Goal: Find specific page/section: Find specific page/section

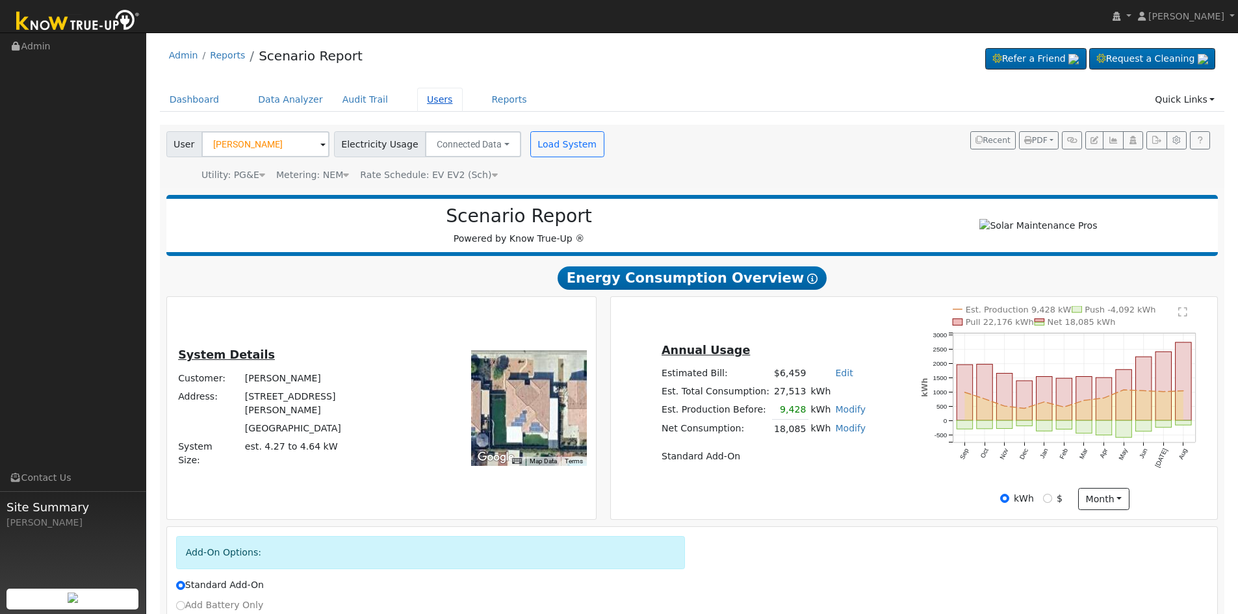
click at [417, 94] on link "Users" at bounding box center [439, 100] width 45 height 24
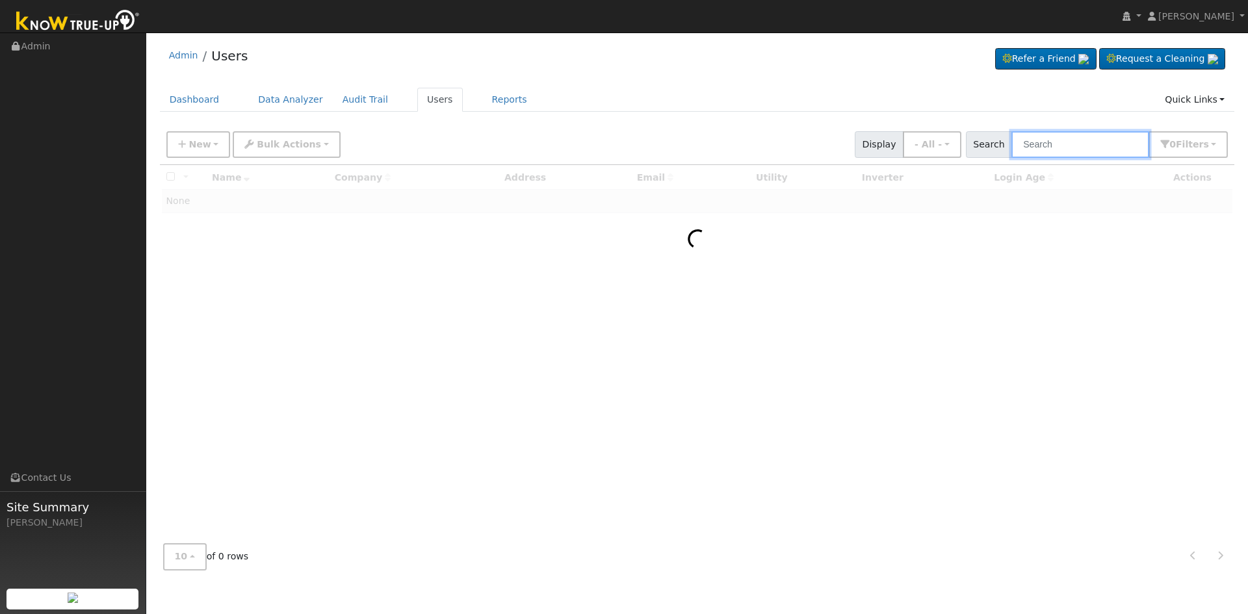
click at [1075, 144] on input "text" at bounding box center [1080, 144] width 138 height 27
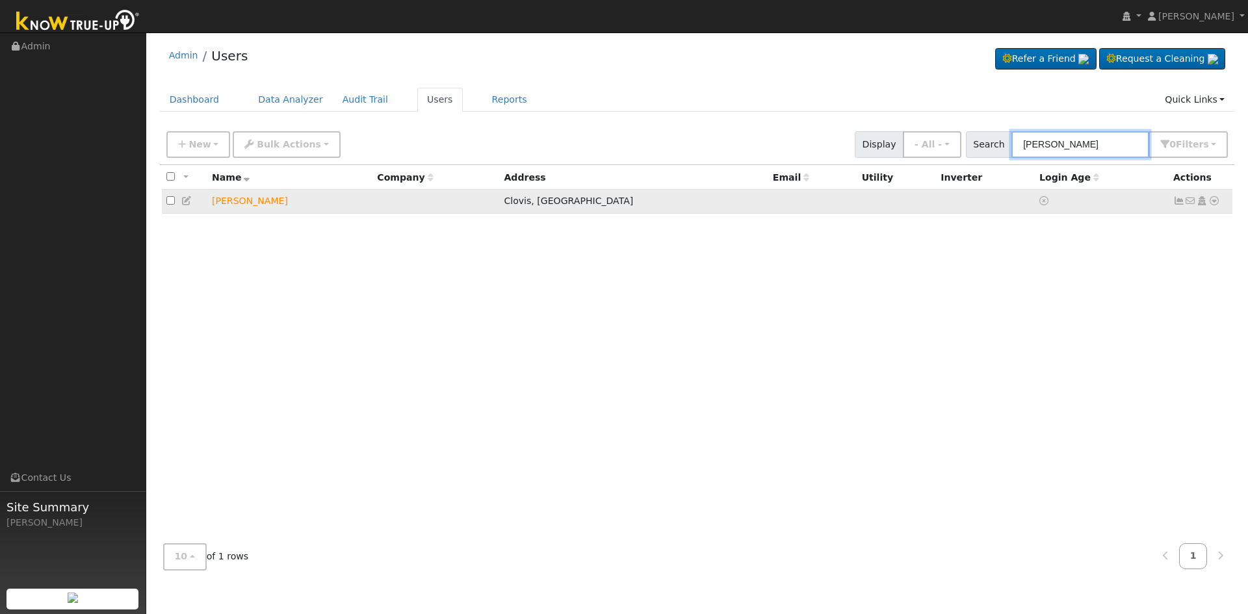
type input "johnny va"
click at [1215, 202] on icon at bounding box center [1214, 200] width 12 height 9
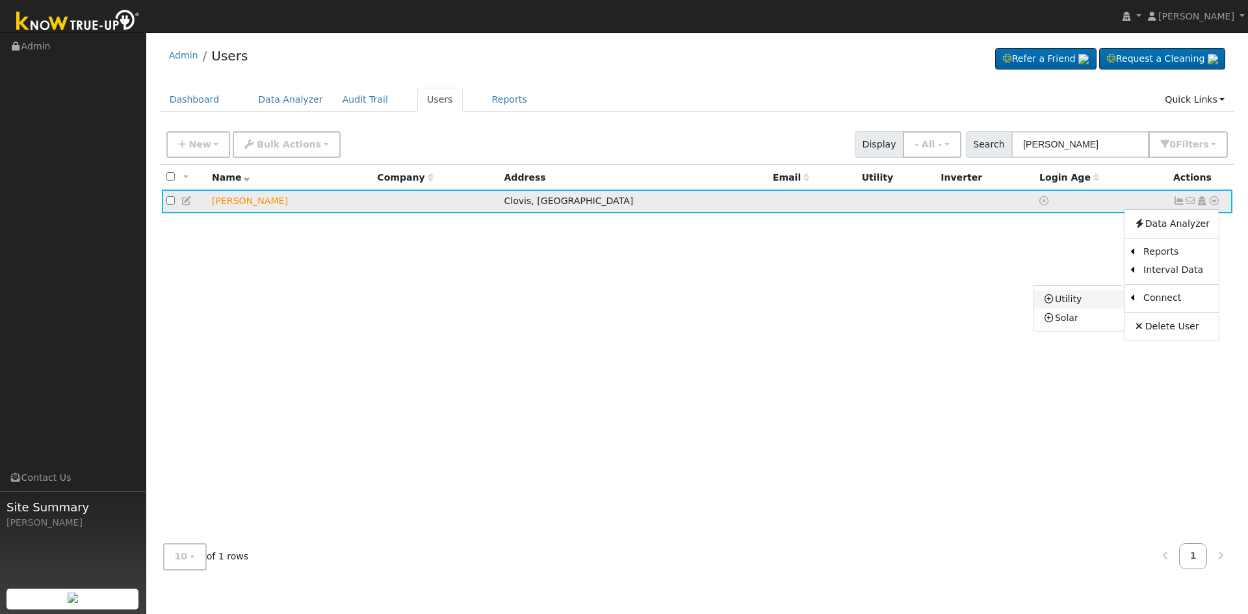
click at [1079, 298] on link "Utility" at bounding box center [1079, 299] width 90 height 18
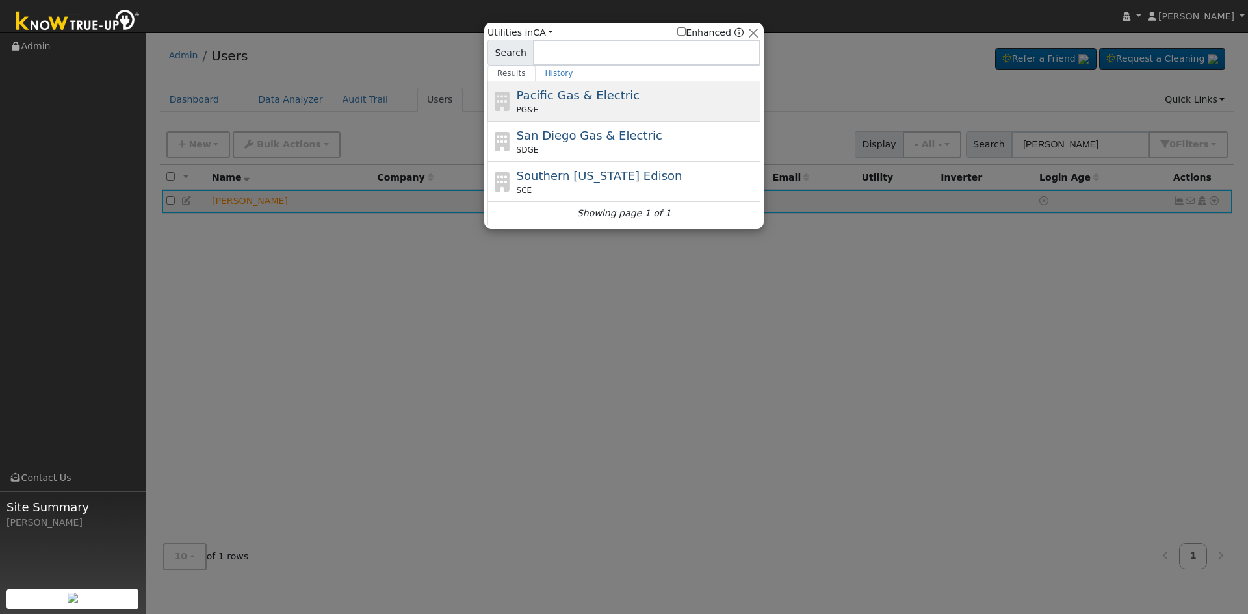
click at [583, 92] on span "Pacific Gas & Electric" at bounding box center [578, 95] width 123 height 14
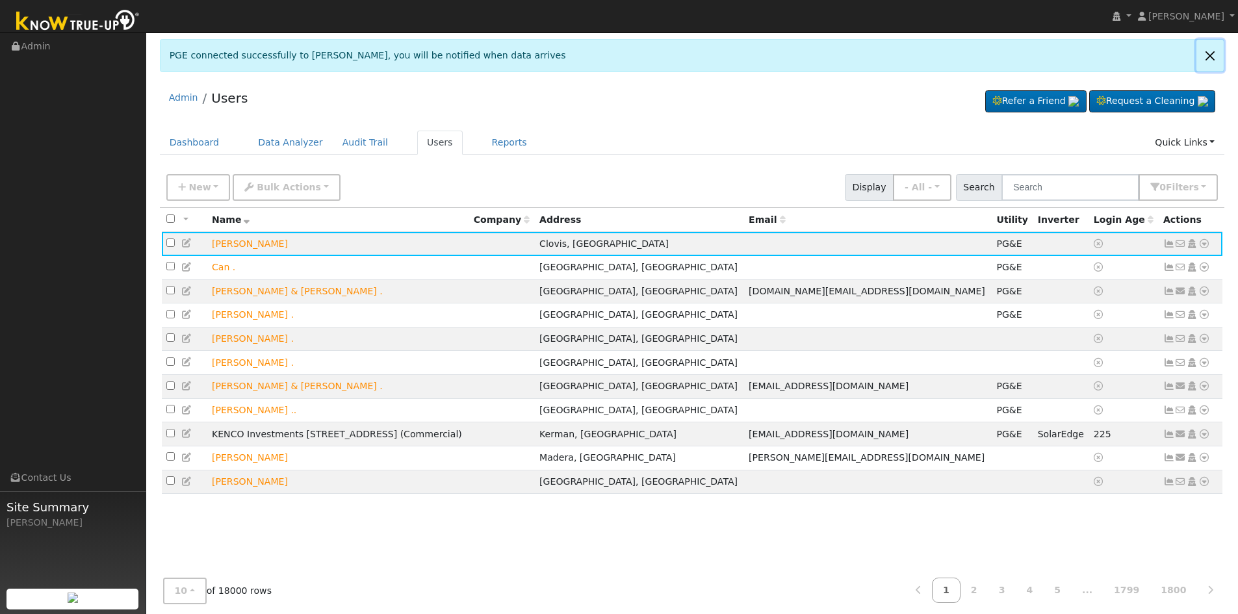
drag, startPoint x: 1208, startPoint y: 51, endPoint x: 1101, endPoint y: 28, distance: 109.1
click at [1208, 51] on link at bounding box center [1209, 56] width 27 height 32
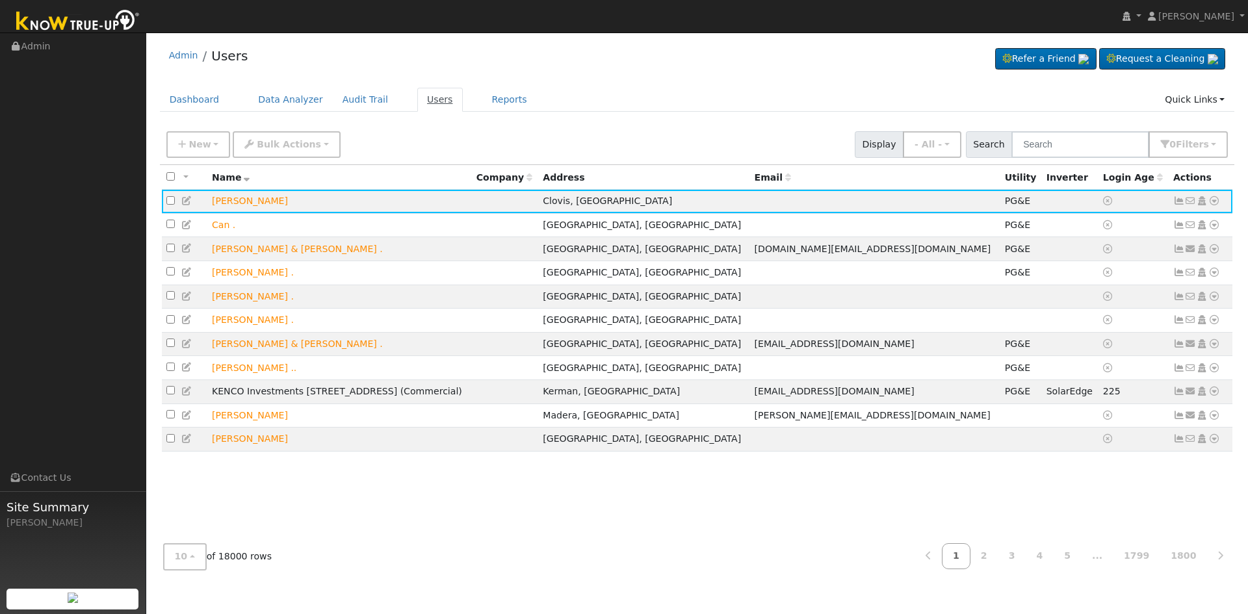
click at [418, 97] on link "Users" at bounding box center [439, 100] width 45 height 24
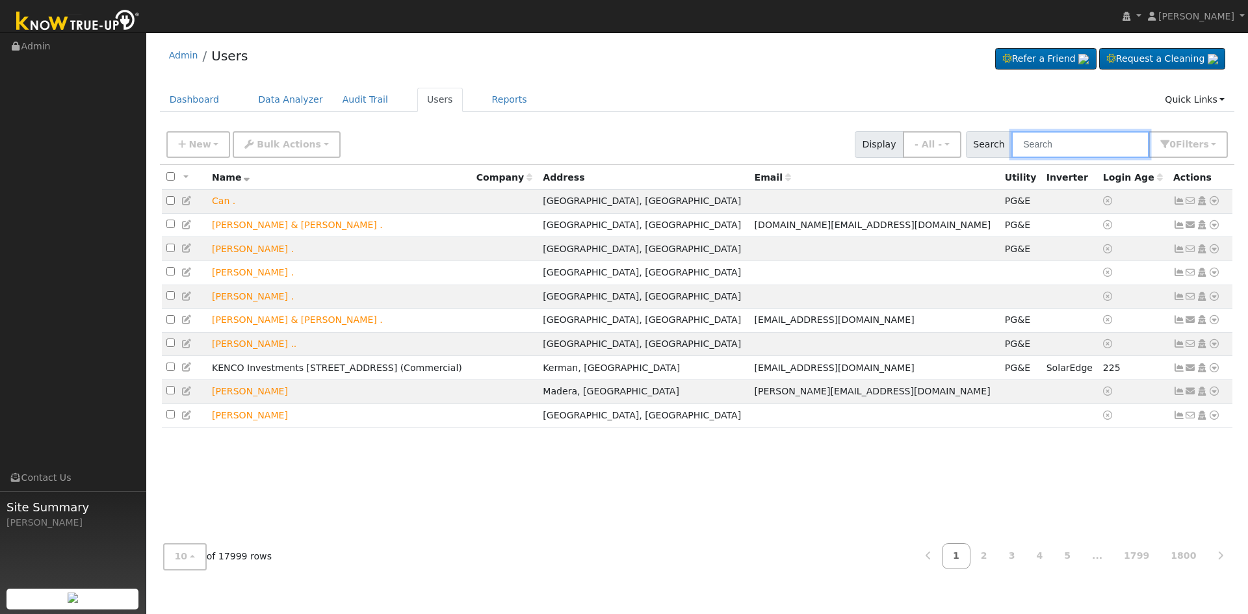
click at [1047, 141] on input "text" at bounding box center [1080, 144] width 138 height 27
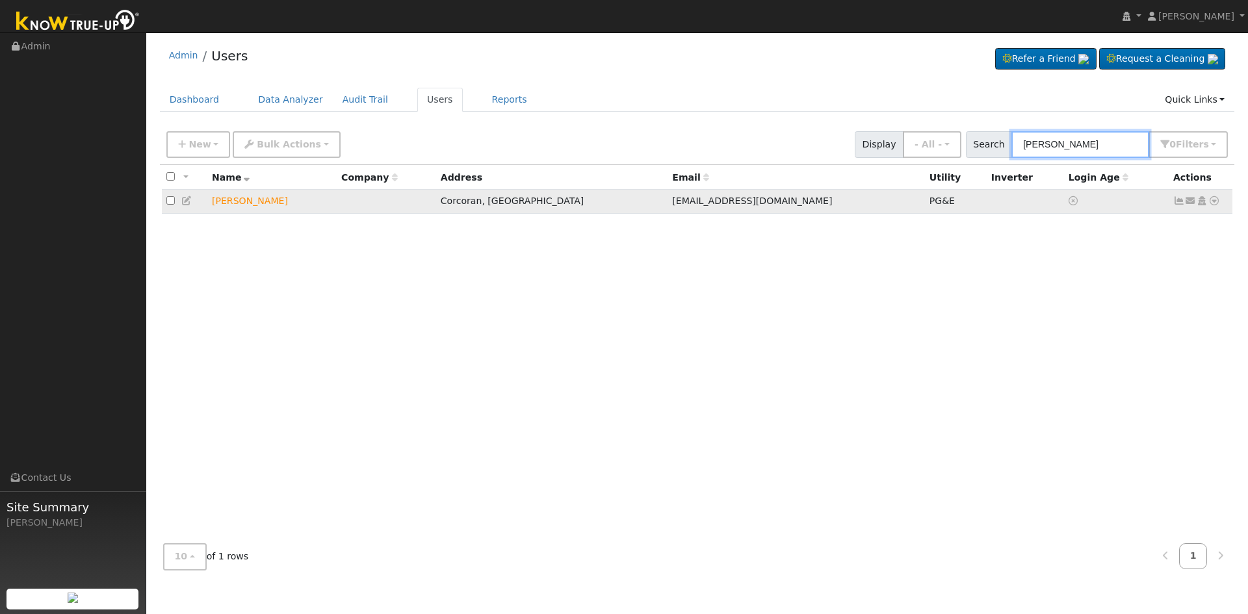
type input "[PERSON_NAME]"
click at [1214, 203] on icon at bounding box center [1214, 200] width 12 height 9
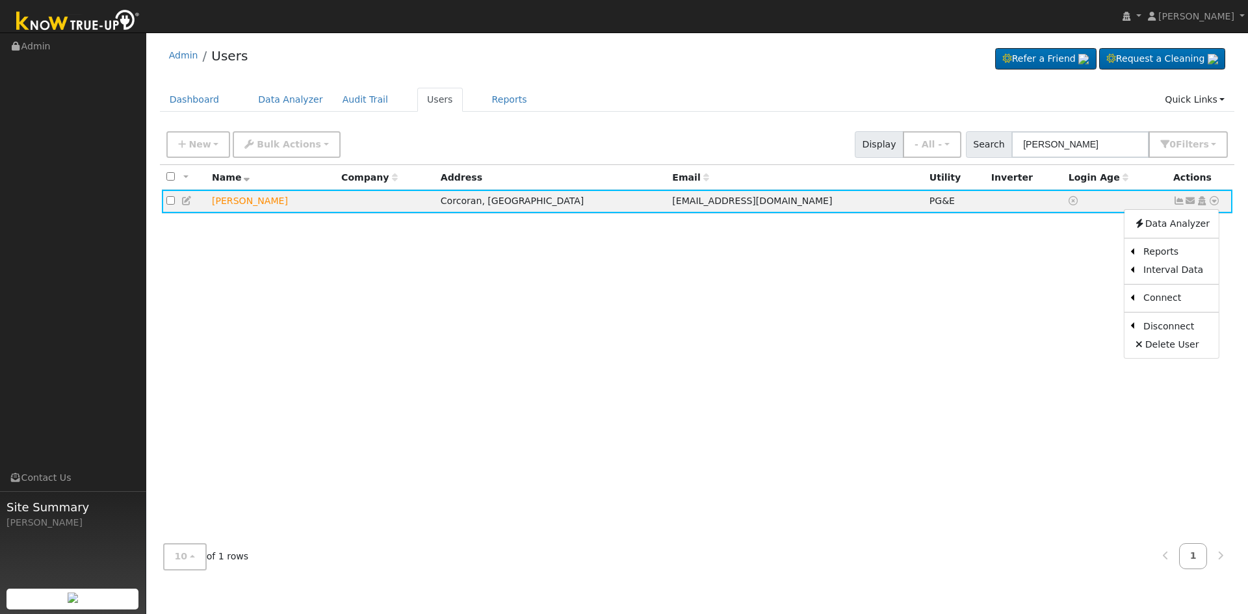
click at [0, 0] on link "Scenario" at bounding box center [0, 0] width 0 height 0
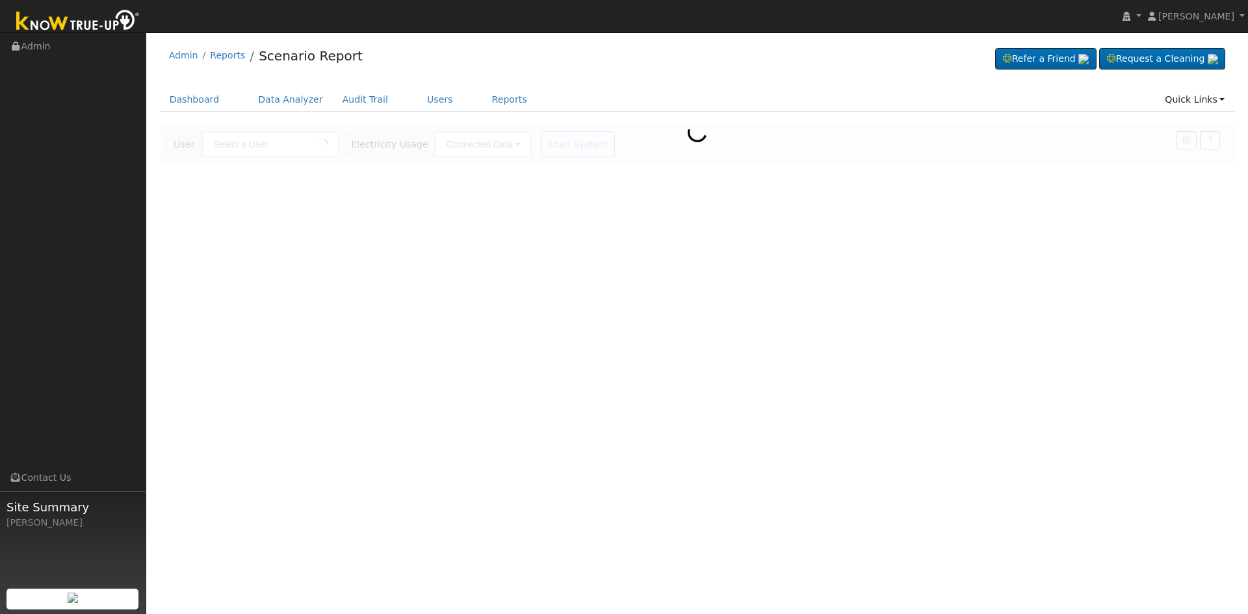
type input "[PERSON_NAME]"
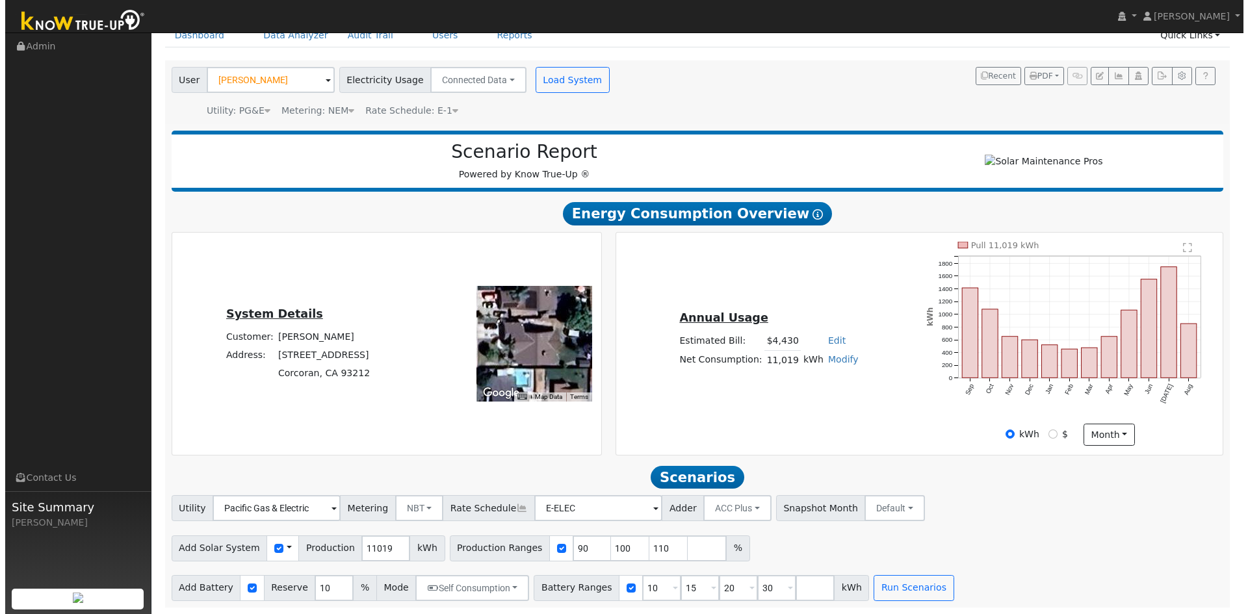
scroll to position [70, 0]
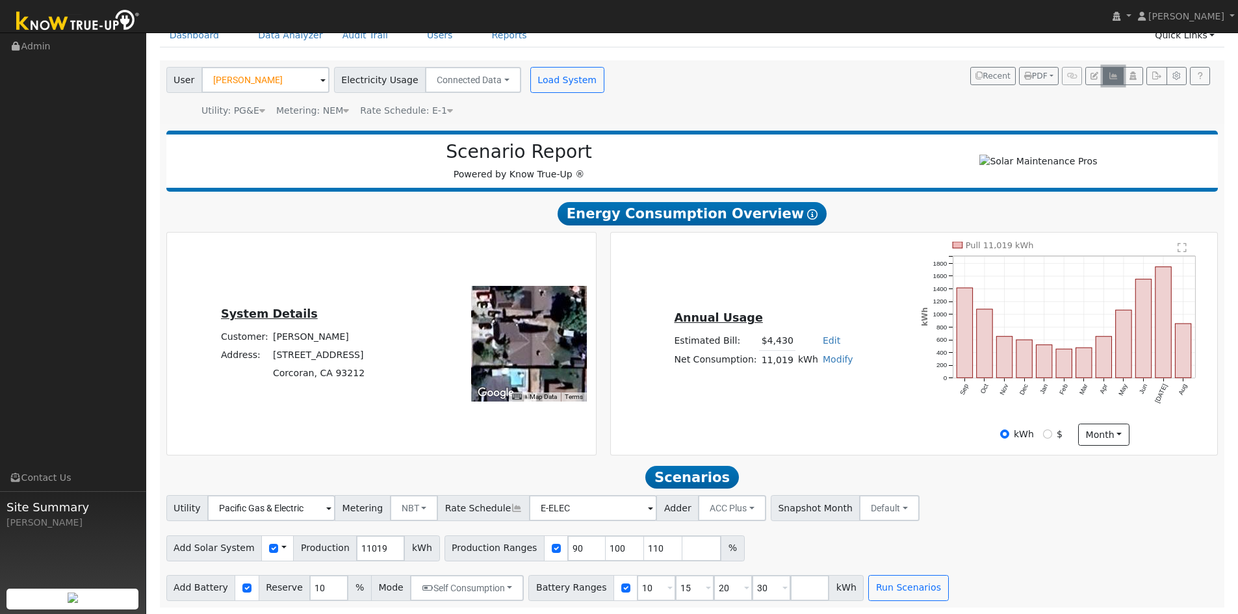
click at [1110, 72] on icon "button" at bounding box center [1113, 76] width 10 height 8
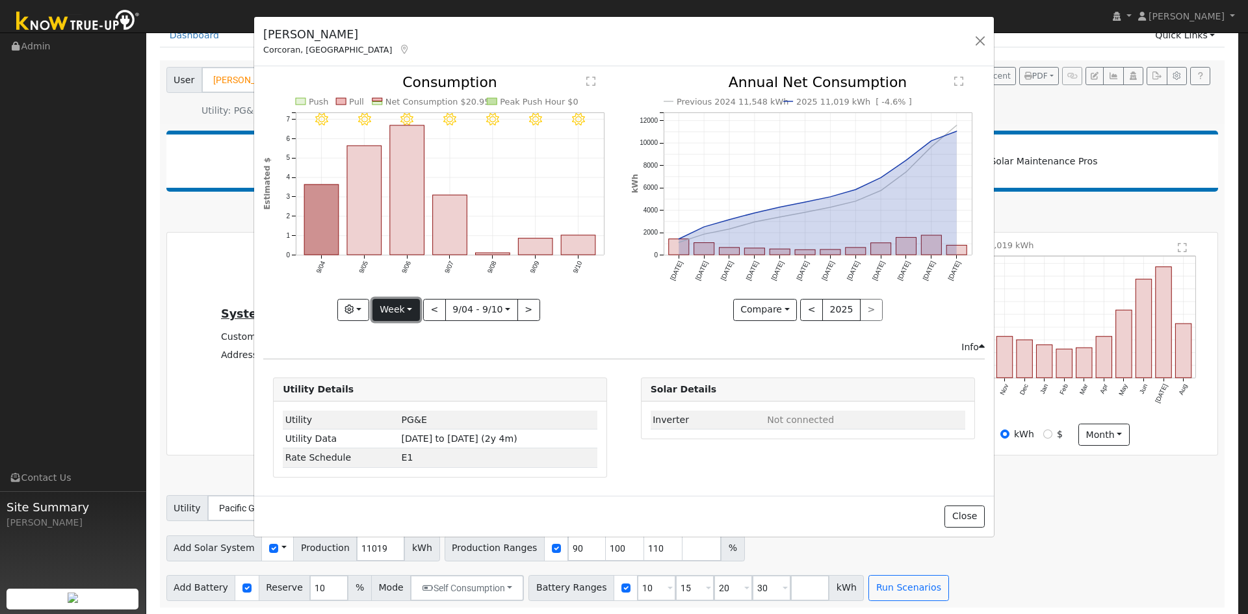
click at [394, 304] on button "Week" at bounding box center [395, 310] width 47 height 22
click at [414, 376] on link "Month" at bounding box center [418, 373] width 90 height 18
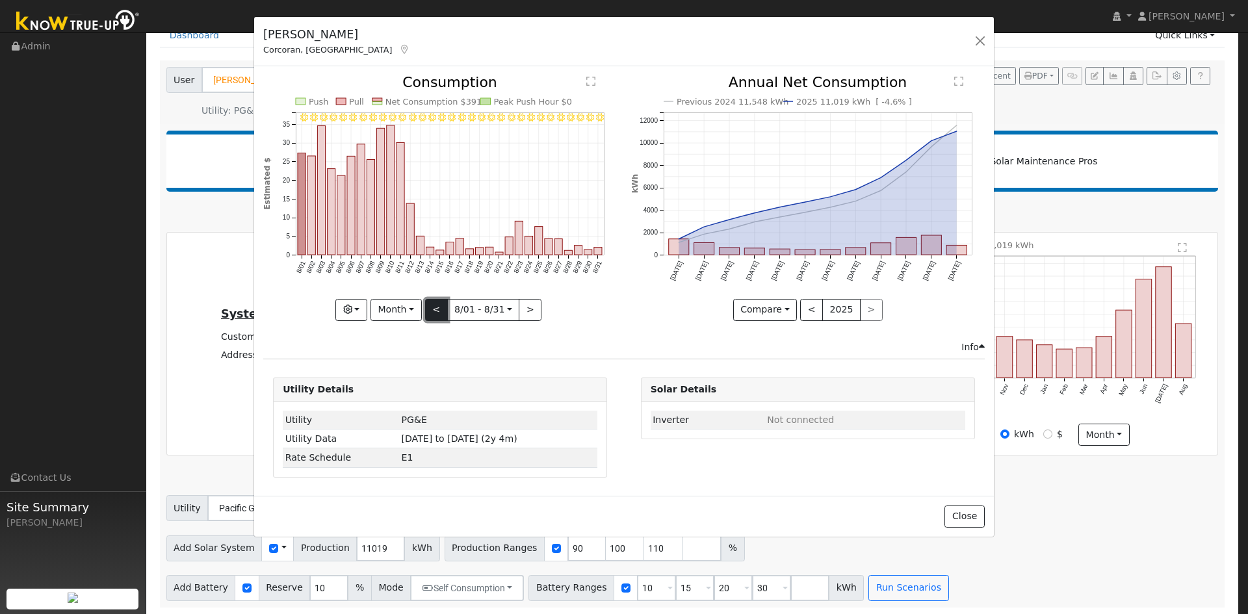
click at [441, 303] on button "<" at bounding box center [436, 310] width 23 height 22
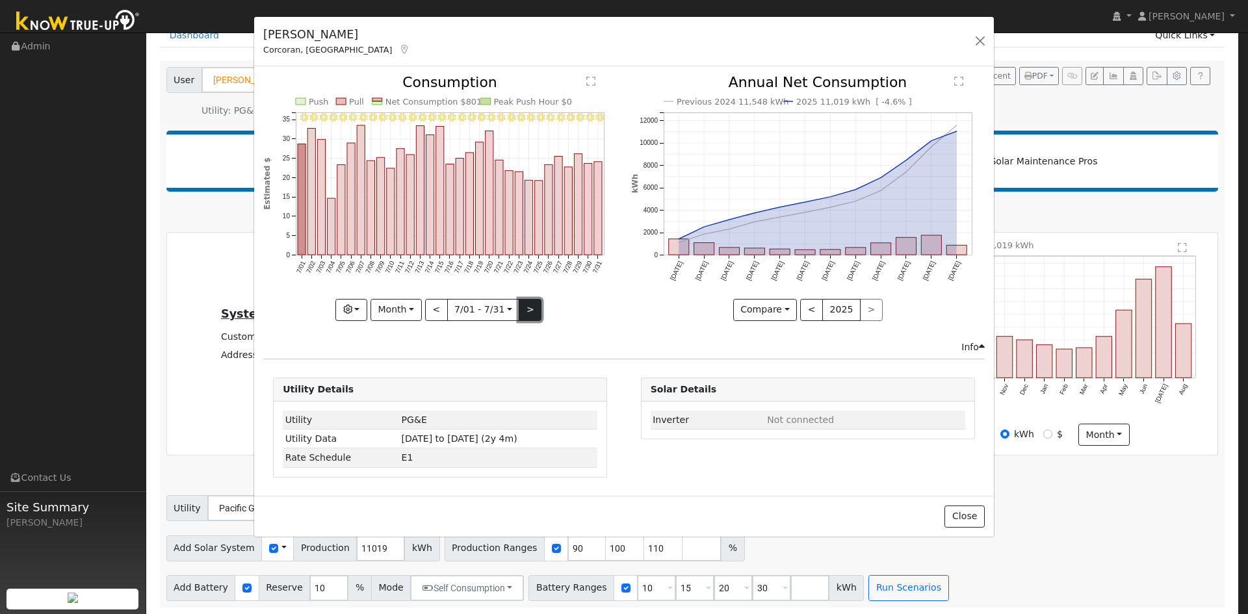
click at [528, 306] on button ">" at bounding box center [530, 310] width 23 height 22
type input "[DATE]"
